Goal: Register for event/course

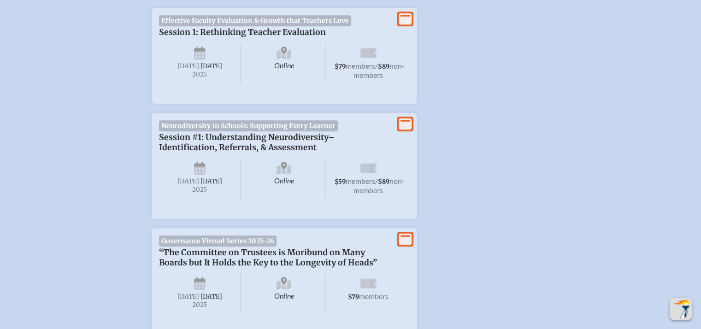
scroll to position [507, 0]
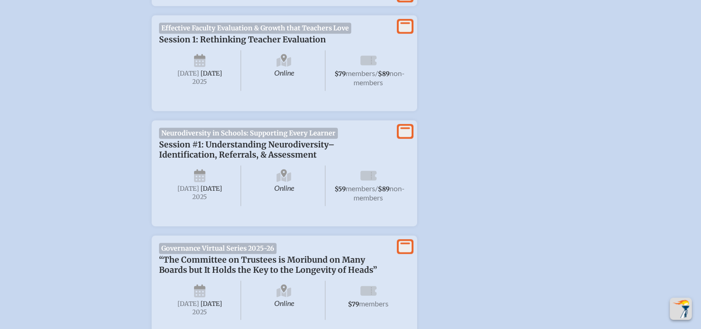
click at [227, 147] on p "Session #1: Understanding Neurodiversity–Identification, Referrals, & Assessment" at bounding box center [275, 150] width 232 height 20
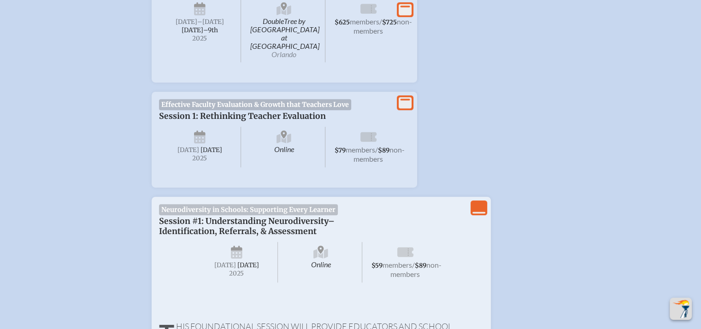
scroll to position [461, 0]
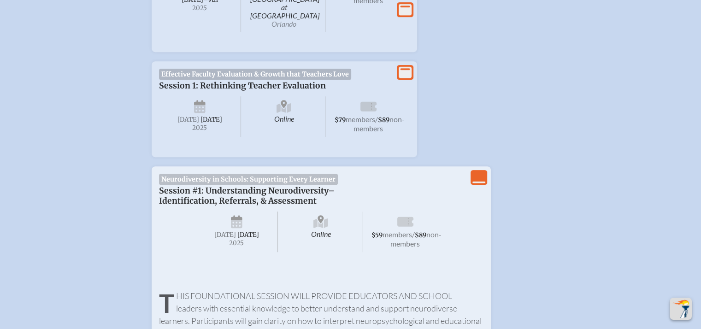
click at [480, 179] on icon "View Less" at bounding box center [478, 177] width 13 height 13
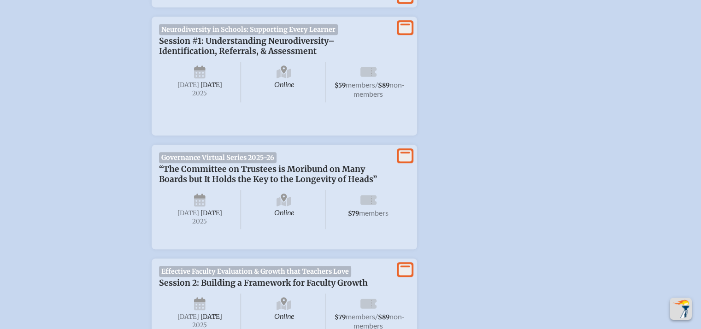
scroll to position [618, 0]
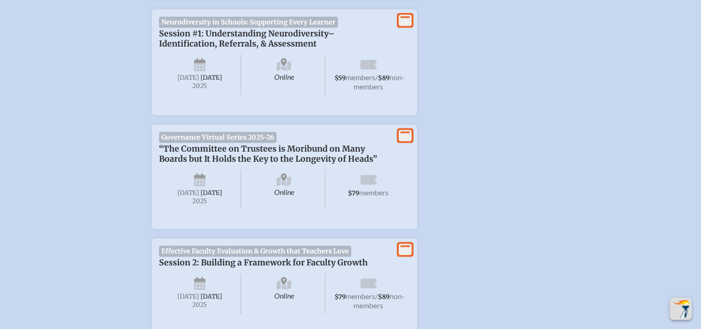
click at [403, 17] on icon at bounding box center [404, 21] width 13 height 12
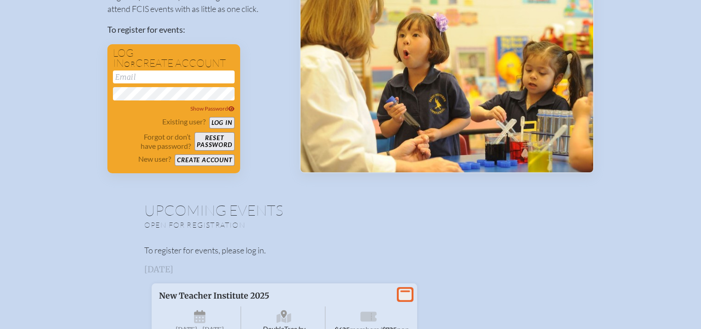
scroll to position [138, 0]
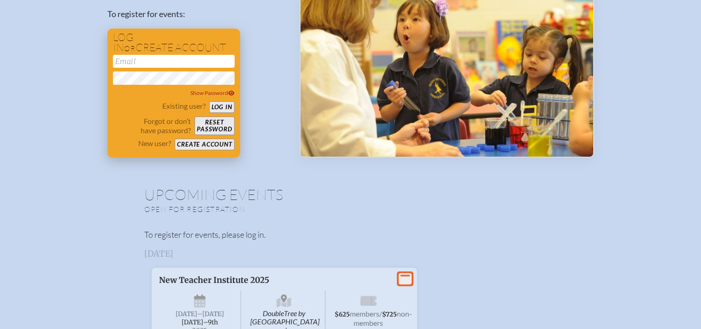
click at [151, 59] on input "email" at bounding box center [174, 61] width 122 height 13
type input "[EMAIL_ADDRESS][DOMAIN_NAME]"
click at [209, 101] on button "Log in" at bounding box center [221, 107] width 25 height 12
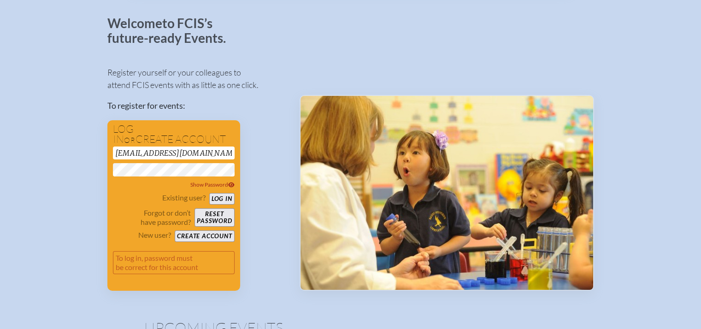
scroll to position [41, 0]
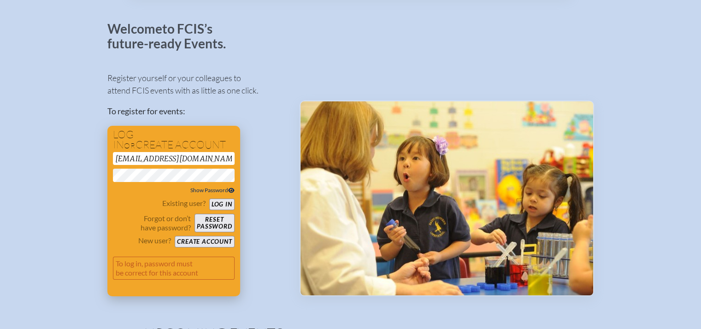
click at [199, 190] on span "Show Password" at bounding box center [212, 190] width 44 height 7
click at [198, 243] on button "Create account" at bounding box center [204, 242] width 59 height 12
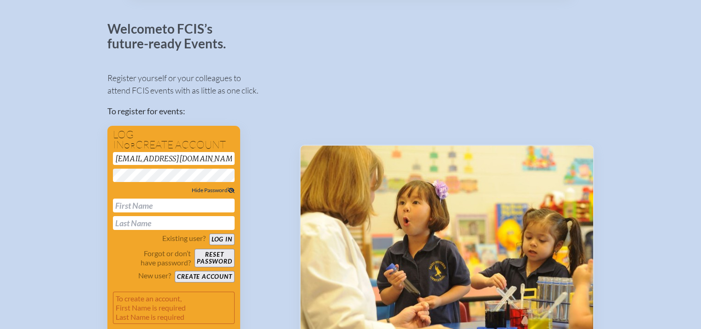
click at [145, 203] on input "text" at bounding box center [174, 206] width 122 height 14
type input "Katy"
click at [132, 226] on input "text" at bounding box center [174, 223] width 122 height 14
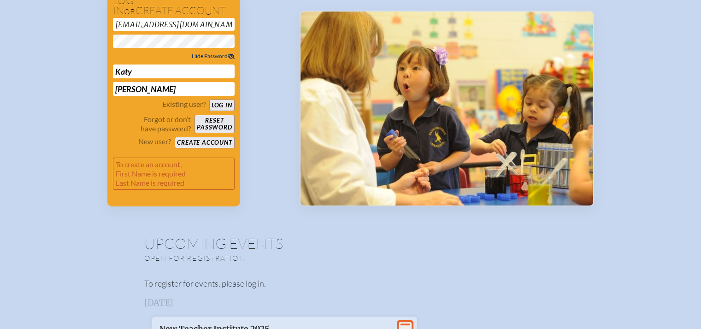
scroll to position [179, 0]
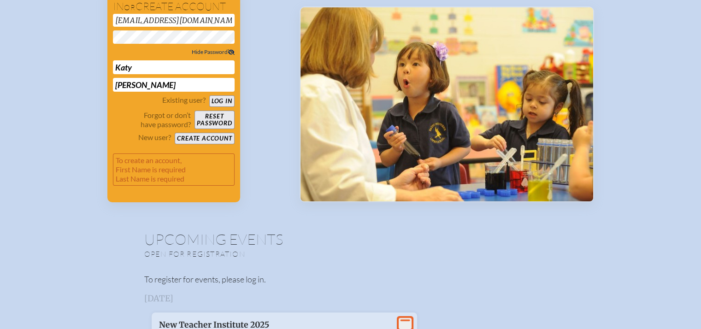
type input "Davis"
click at [206, 135] on button "Create account" at bounding box center [204, 139] width 59 height 12
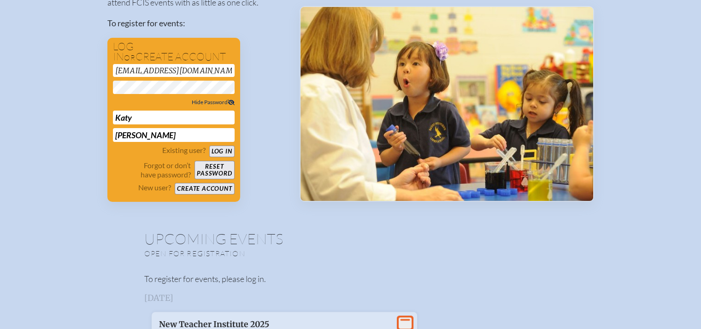
scroll to position [57, 0]
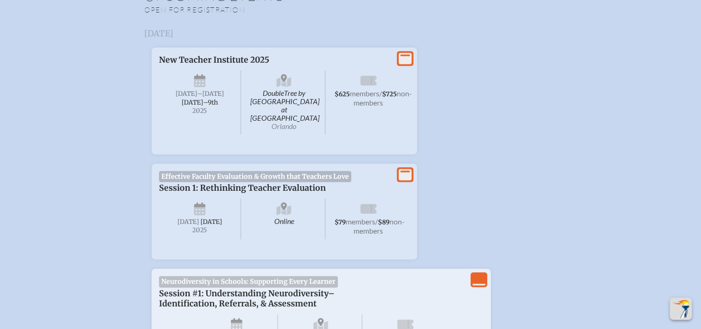
scroll to position [322, 0]
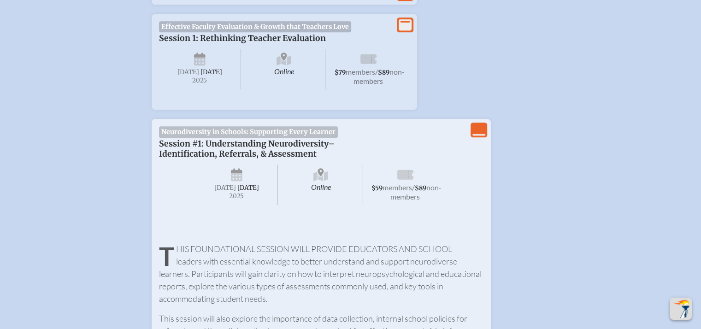
scroll to position [507, 0]
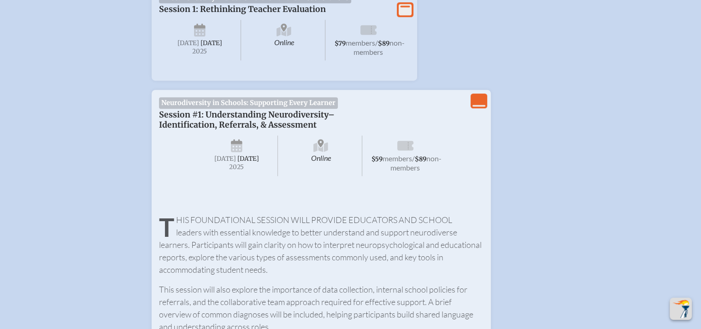
click at [478, 102] on icon "View Less" at bounding box center [478, 100] width 13 height 13
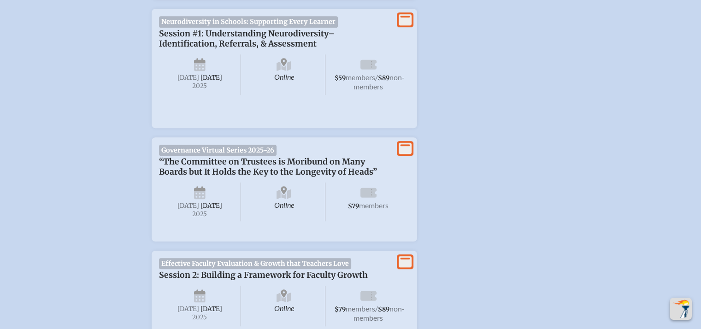
scroll to position [588, 0]
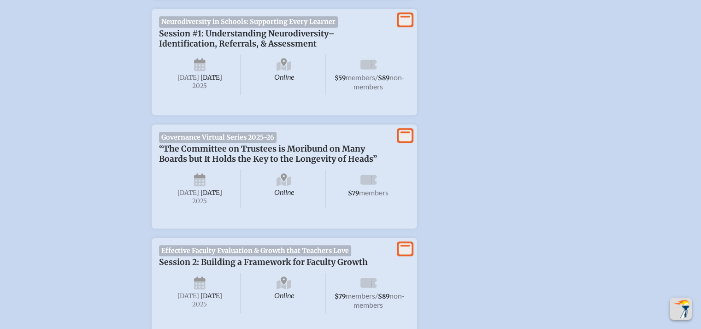
click at [402, 18] on icon at bounding box center [404, 20] width 13 height 12
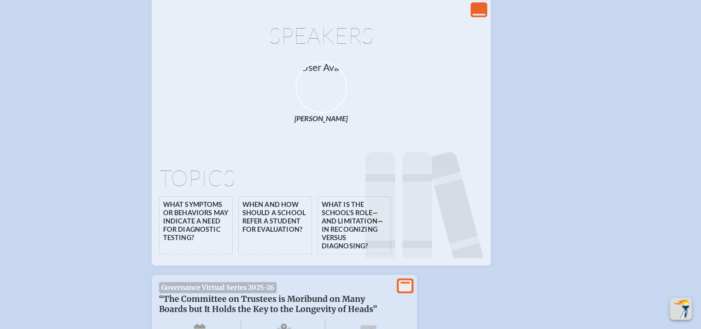
scroll to position [910, 0]
